Goal: Transaction & Acquisition: Purchase product/service

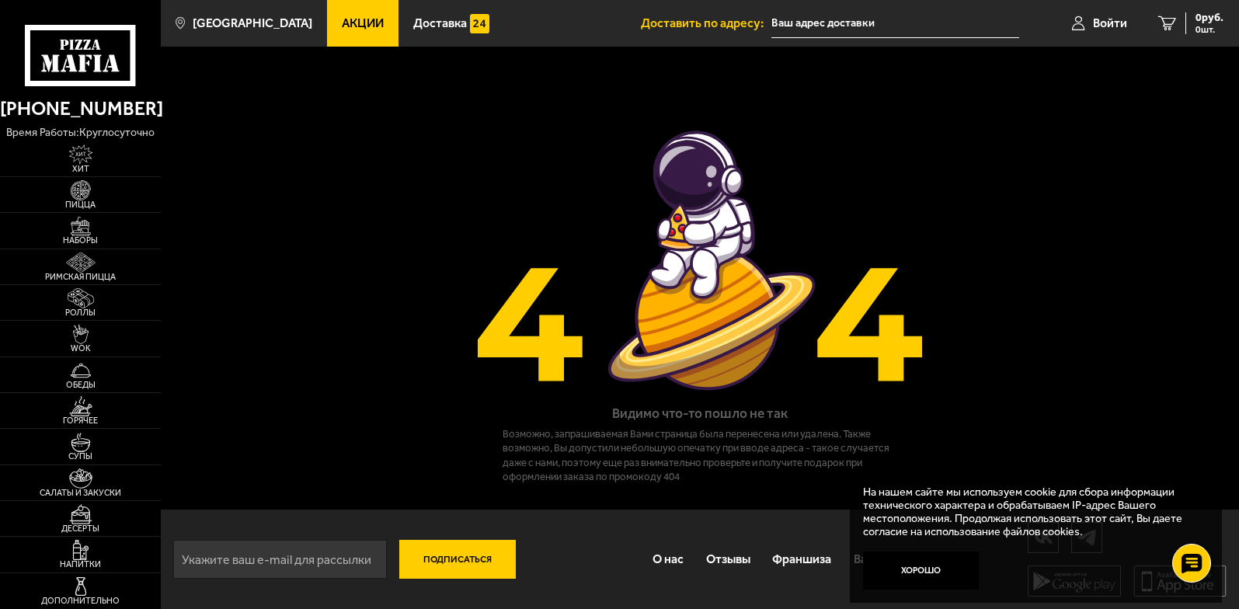
click at [342, 36] on link "Акции" at bounding box center [362, 23] width 71 height 47
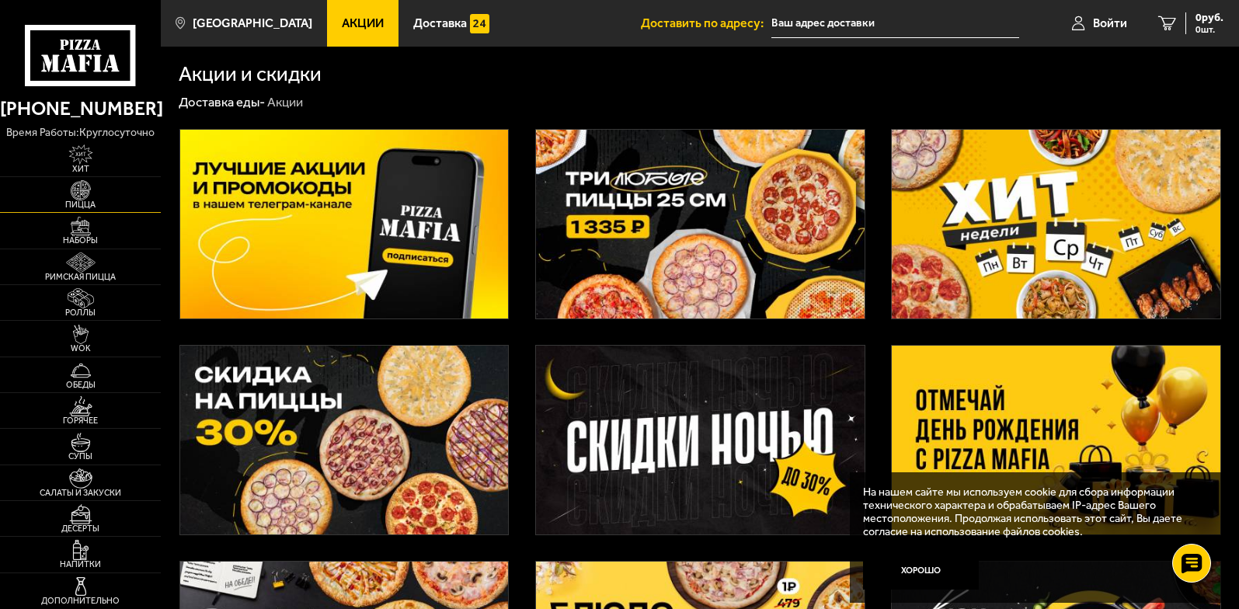
click at [89, 206] on span "Пицца" at bounding box center [80, 204] width 161 height 9
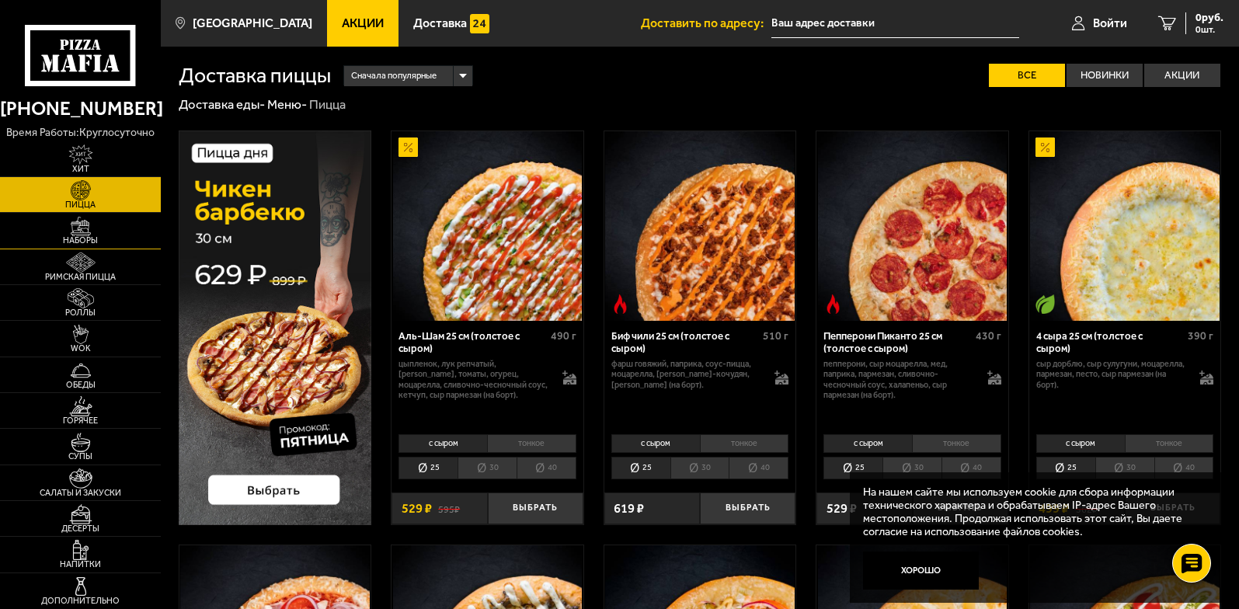
click at [91, 225] on img at bounding box center [81, 227] width 50 height 20
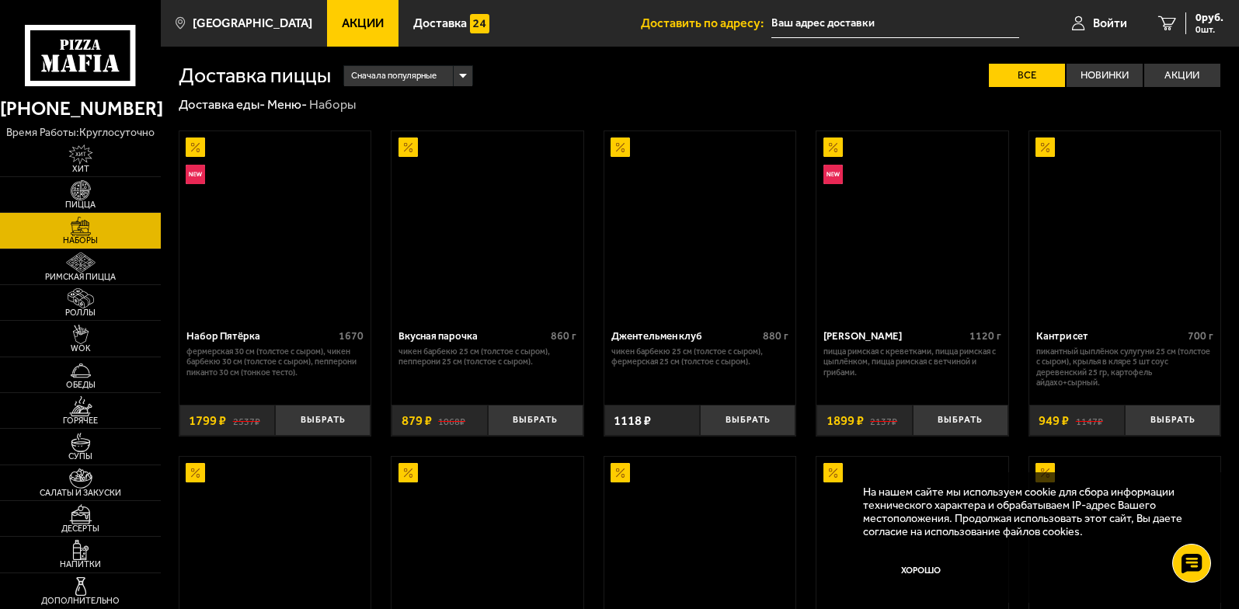
click at [82, 231] on img at bounding box center [81, 227] width 50 height 20
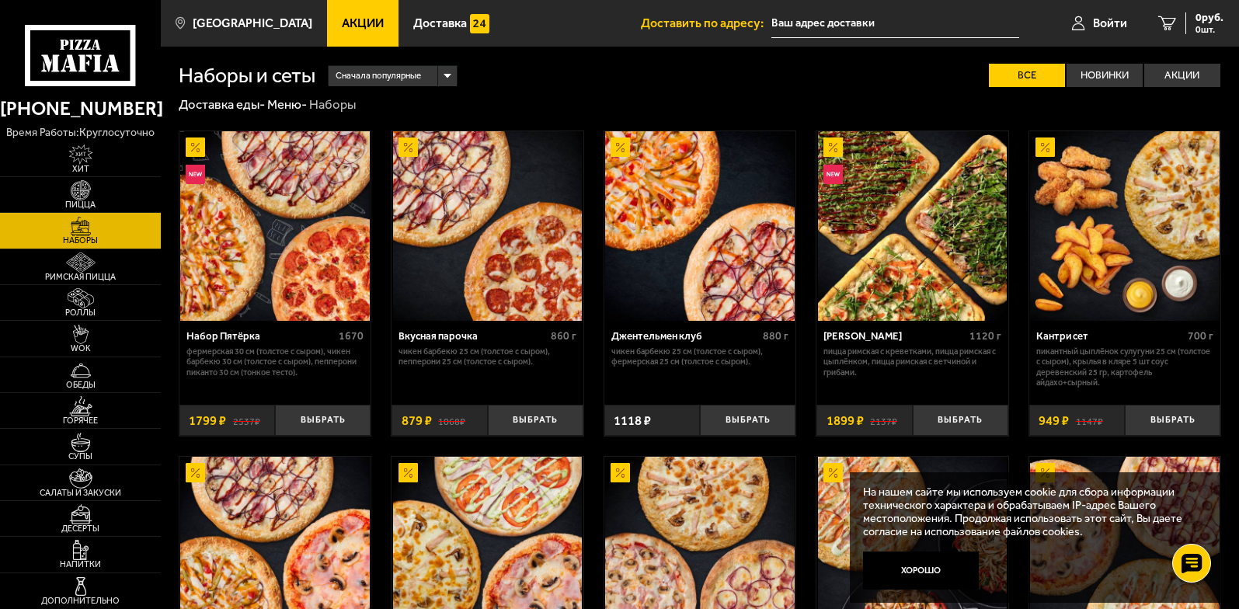
click at [327, 14] on link "Акции" at bounding box center [362, 23] width 71 height 47
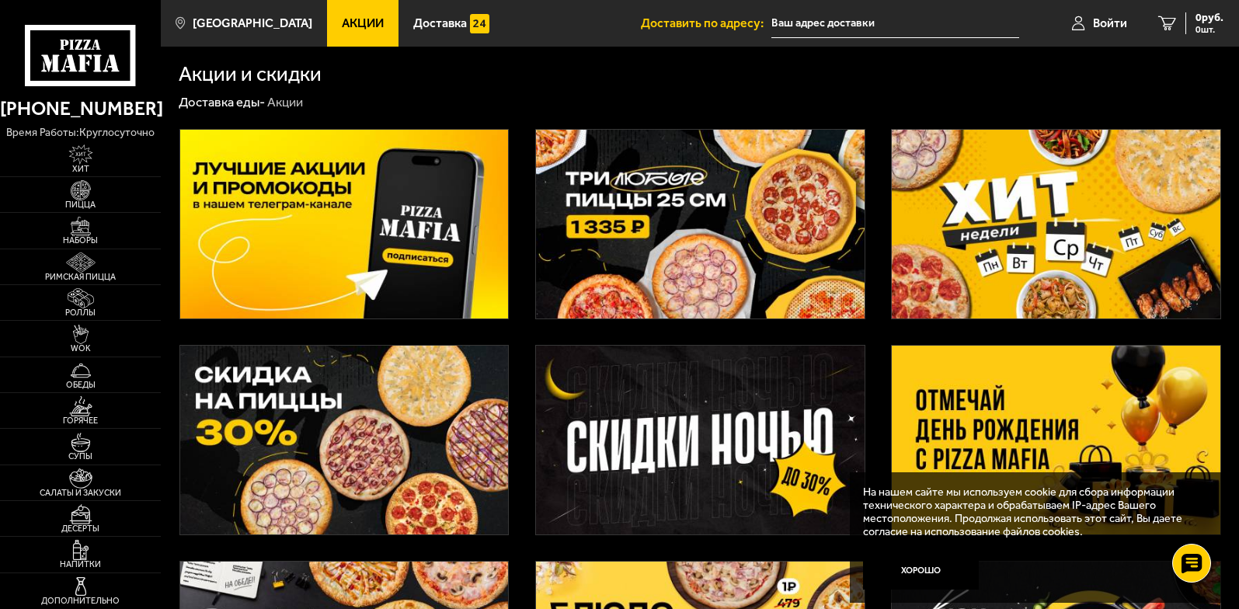
click at [303, 256] on img at bounding box center [344, 224] width 329 height 189
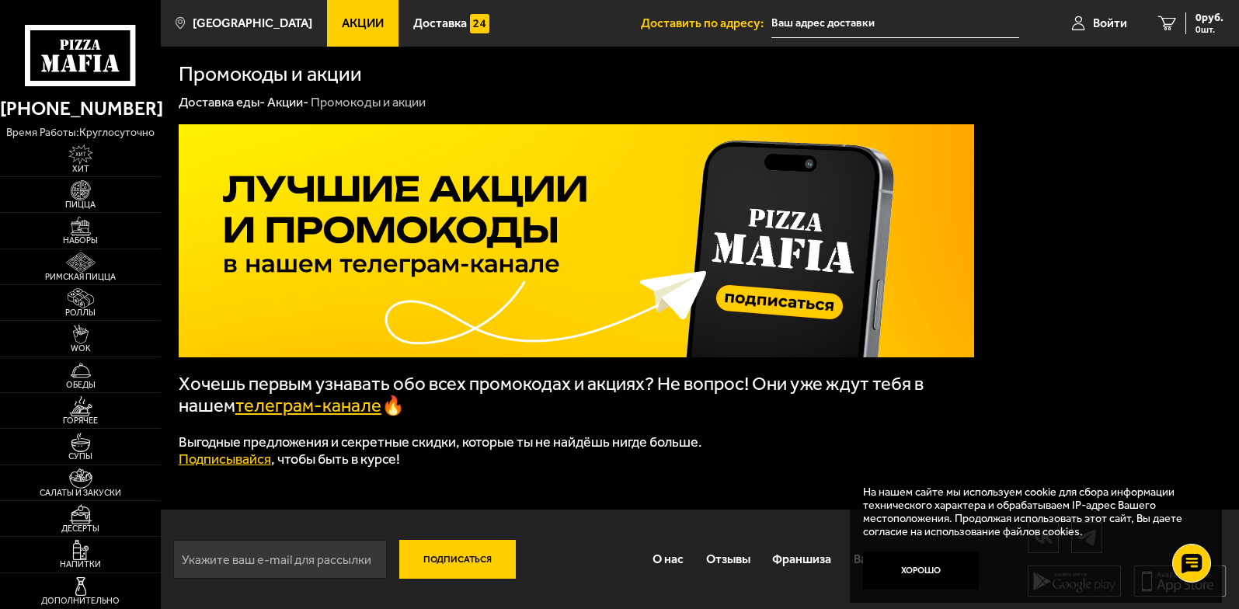
scroll to position [1, 0]
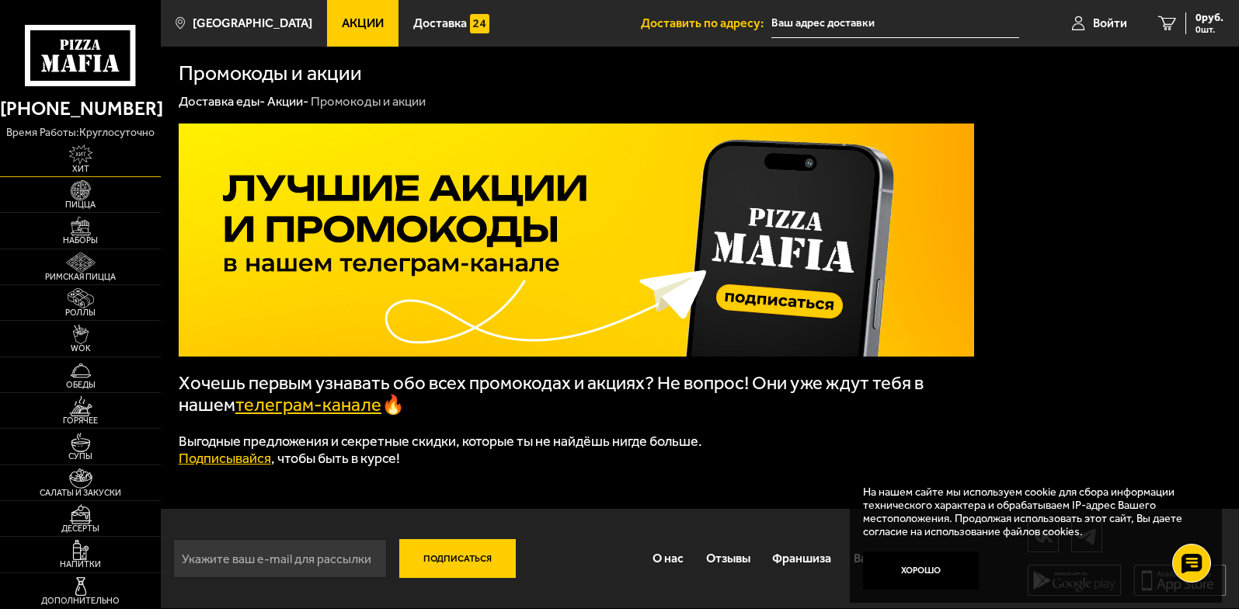
click at [78, 166] on span "Хит" at bounding box center [80, 169] width 161 height 9
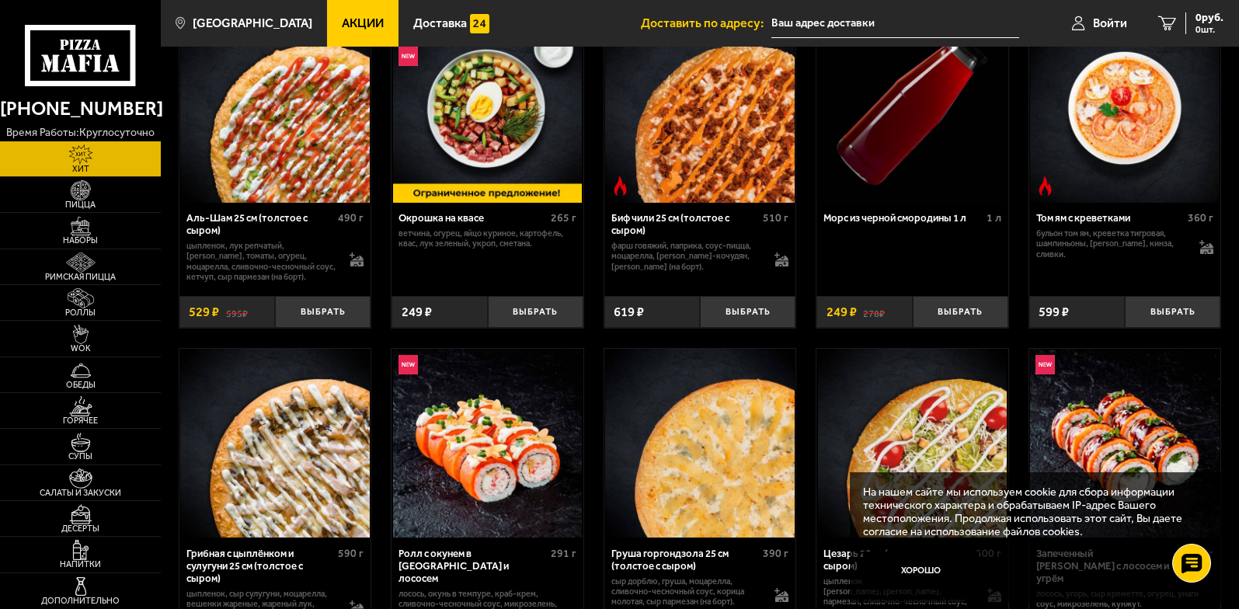
scroll to position [155, 0]
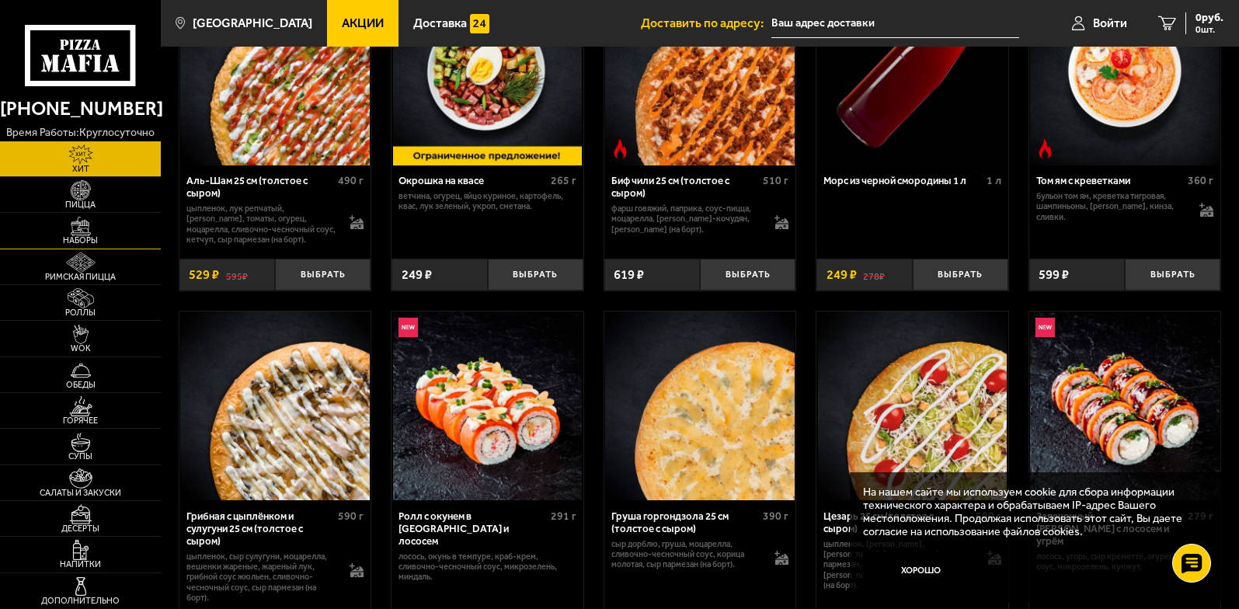
click at [78, 228] on img at bounding box center [81, 227] width 50 height 20
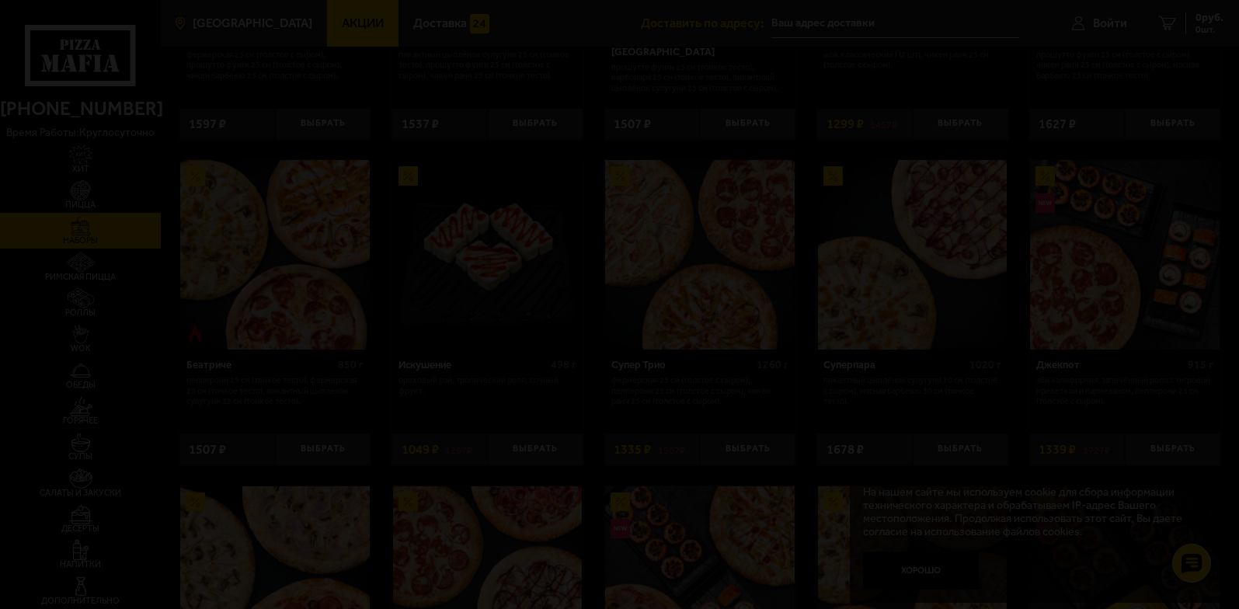
scroll to position [621, 0]
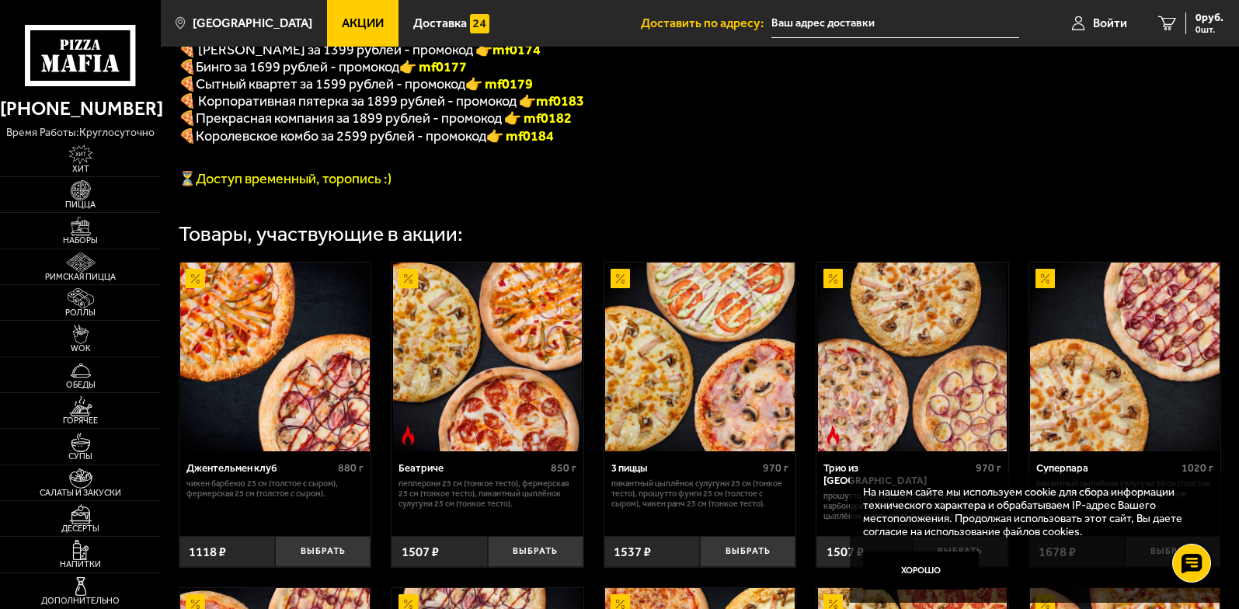
scroll to position [621, 0]
